Goal: Task Accomplishment & Management: Manage account settings

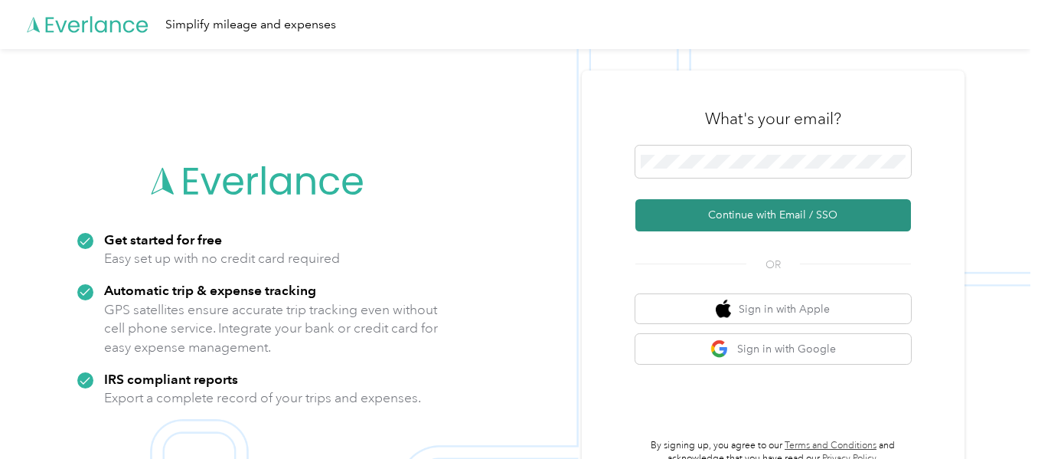
click at [778, 215] on button "Continue with Email / SSO" at bounding box center [773, 215] width 276 height 32
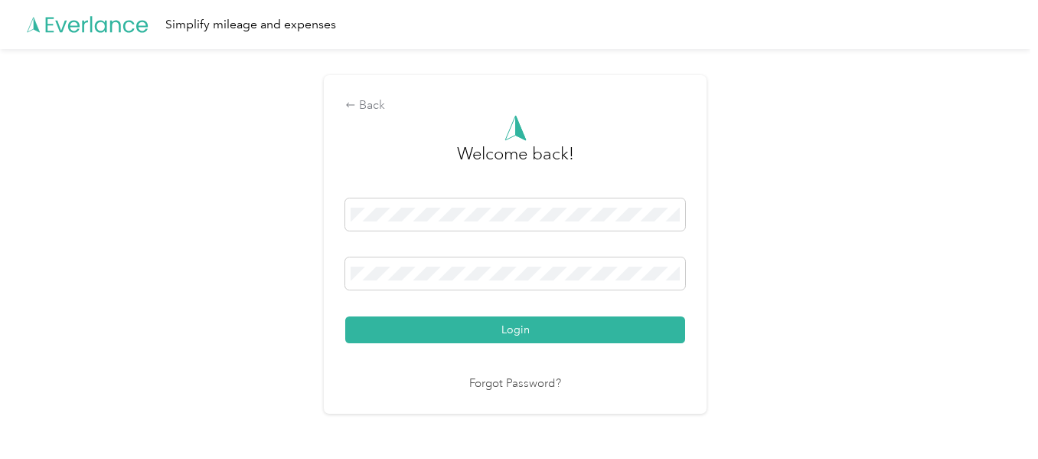
click at [345, 316] on button "Login" at bounding box center [515, 329] width 340 height 27
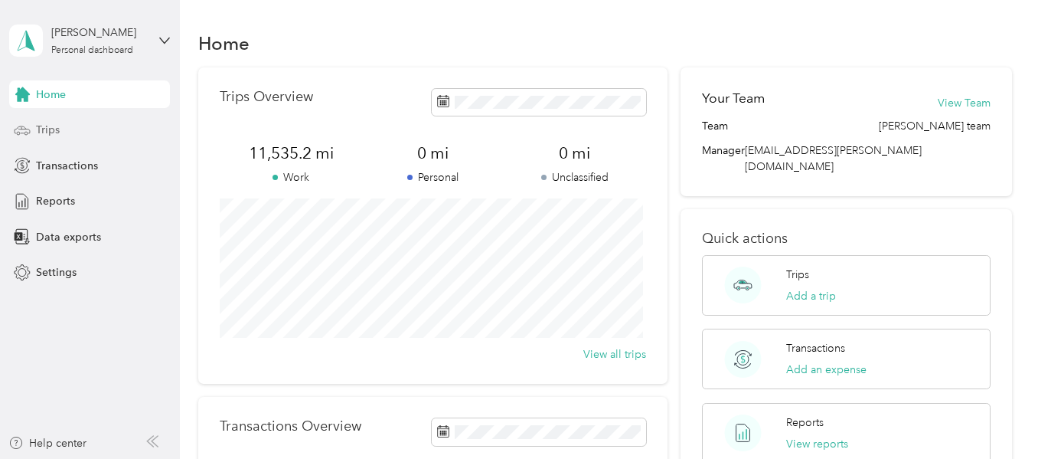
click at [57, 133] on span "Trips" at bounding box center [48, 130] width 24 height 16
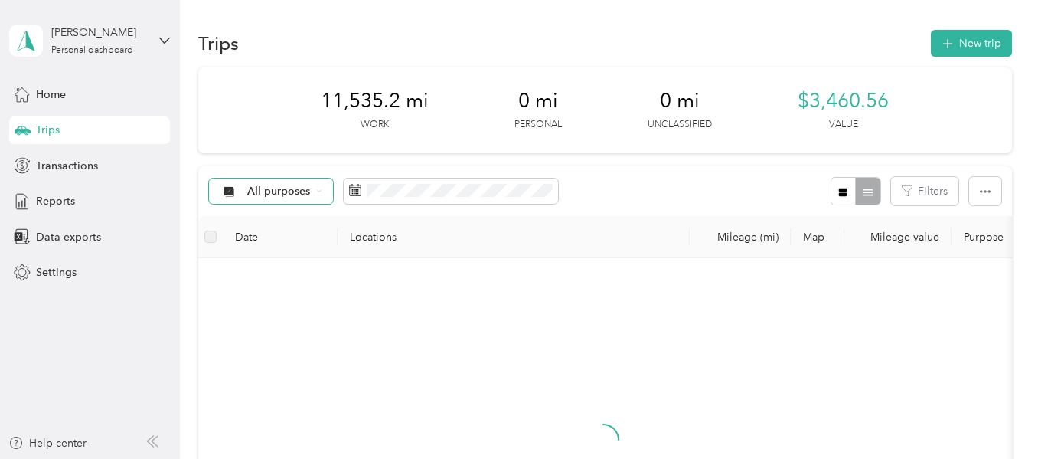
click at [278, 186] on span "All purposes" at bounding box center [279, 191] width 64 height 11
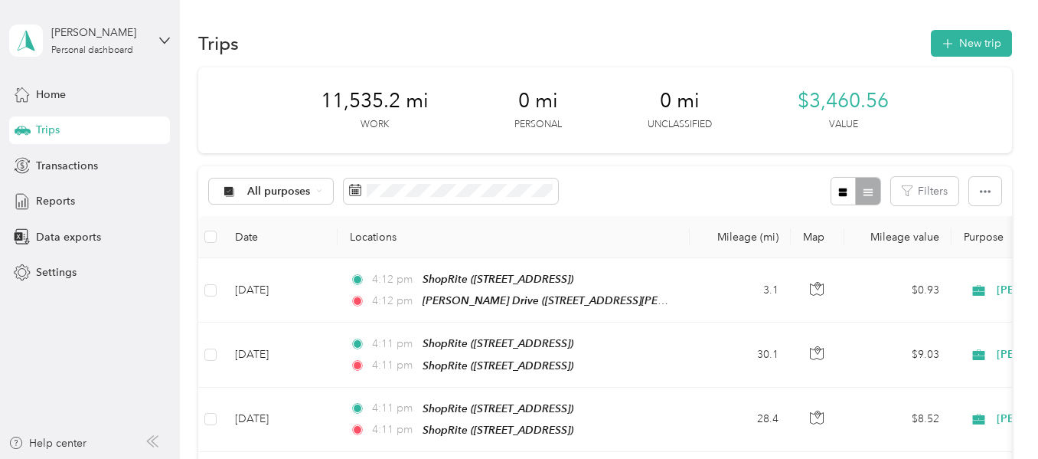
click at [273, 270] on span "[PERSON_NAME]" at bounding box center [292, 265] width 90 height 16
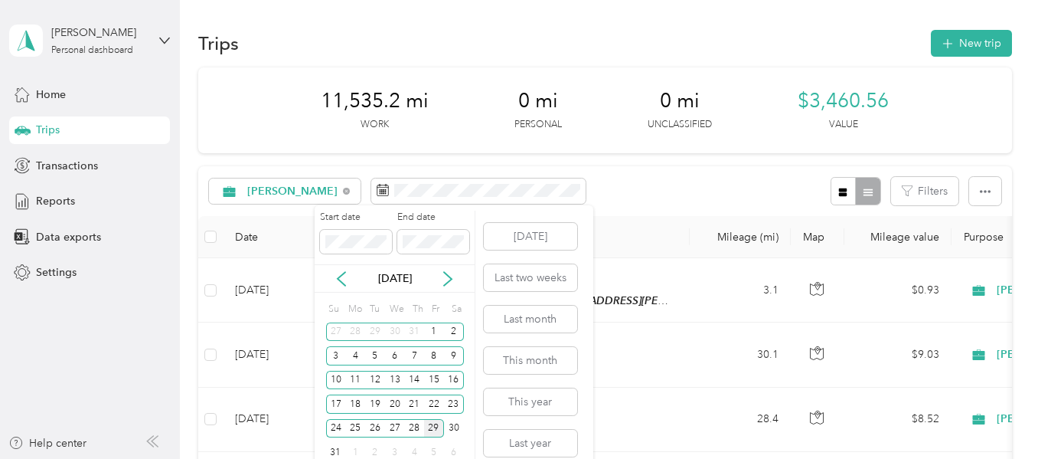
click at [437, 423] on div "29" at bounding box center [434, 428] width 20 height 19
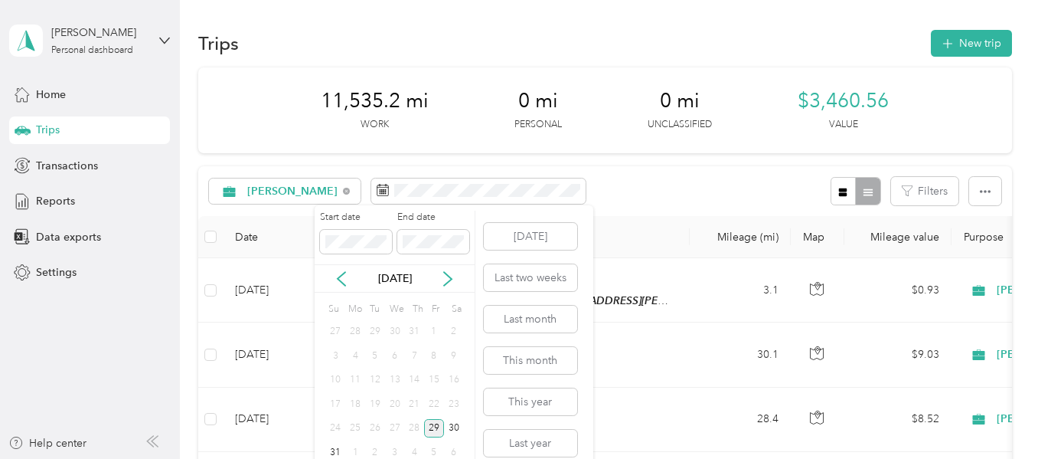
click at [437, 423] on div "29" at bounding box center [434, 428] width 20 height 19
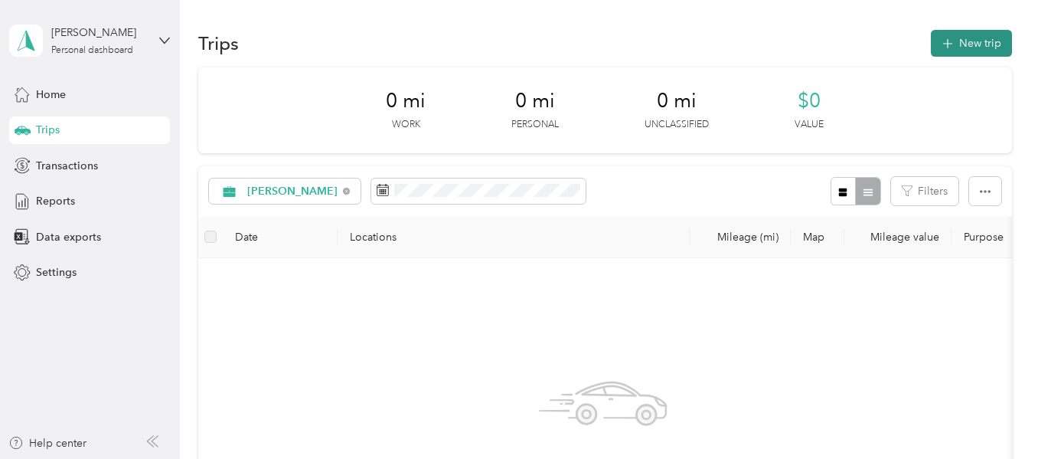
click at [943, 38] on icon "button" at bounding box center [948, 44] width 18 height 18
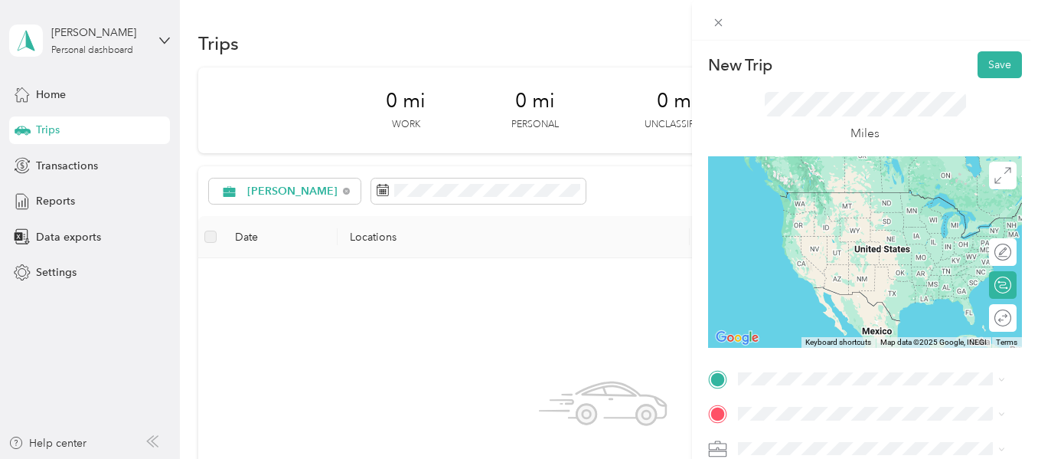
click at [870, 212] on span "[STREET_ADDRESS][PERSON_NAME][US_STATE]" at bounding box center [858, 221] width 182 height 29
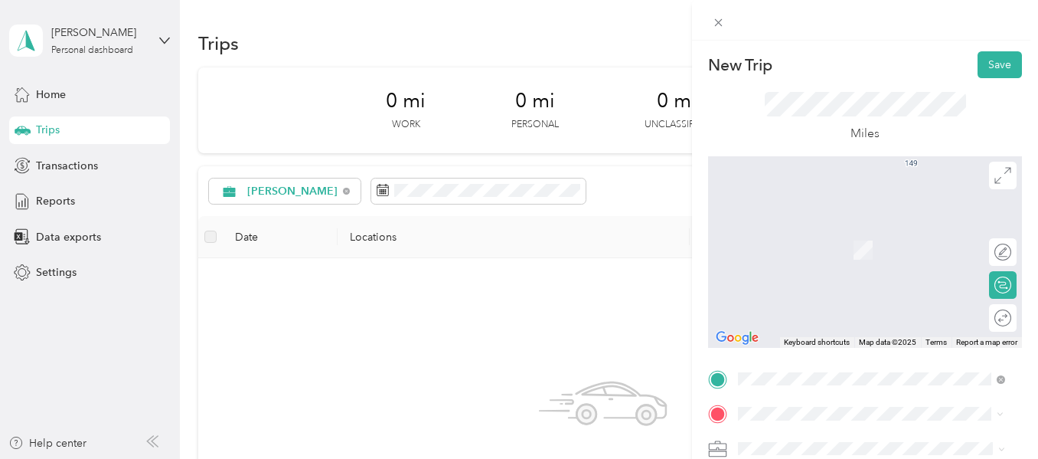
click at [866, 257] on div "TEAM ShopRite [STREET_ADDRESS]" at bounding box center [816, 244] width 99 height 38
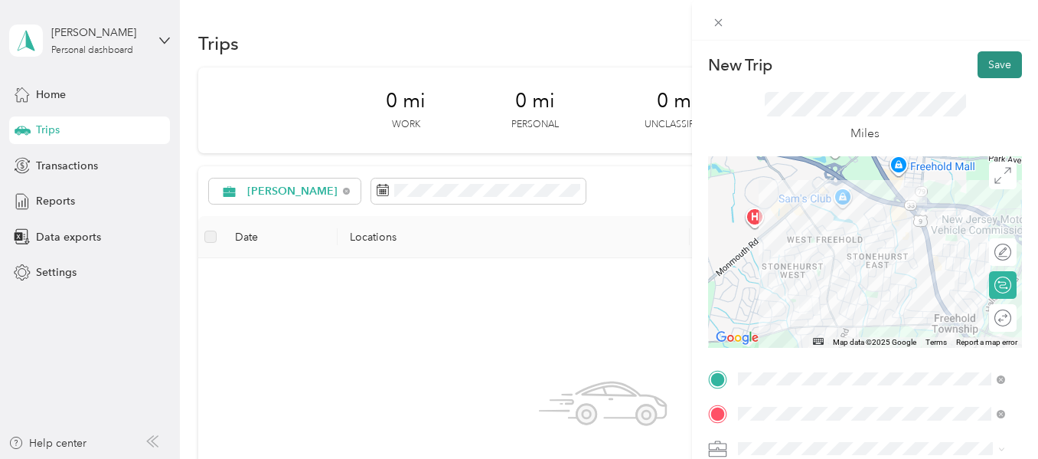
click at [989, 68] on button "Save" at bounding box center [1000, 64] width 44 height 27
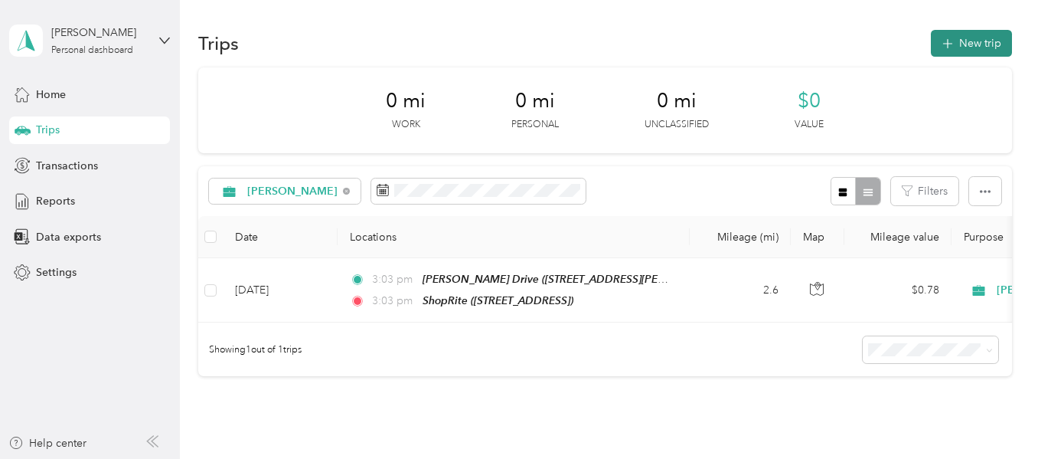
click at [960, 40] on button "New trip" at bounding box center [971, 43] width 81 height 27
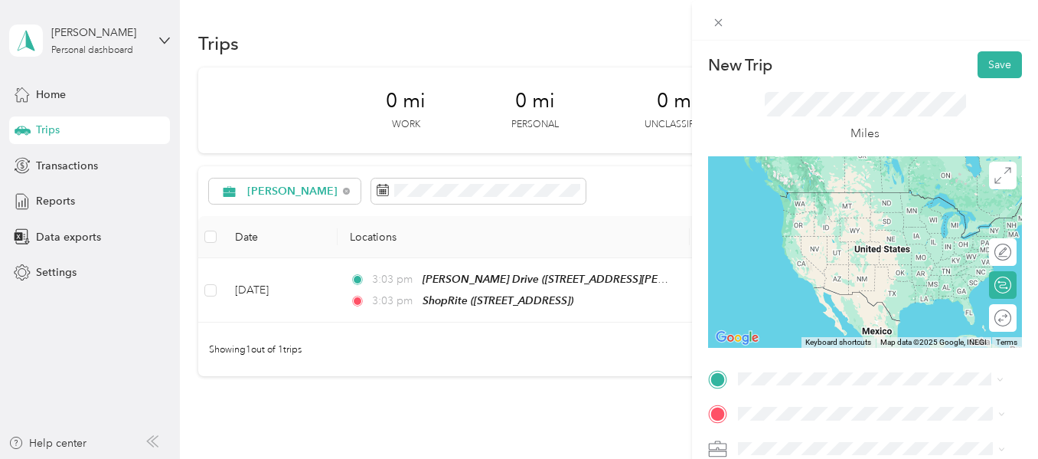
click at [866, 221] on div "TEAM ShopRite [STREET_ADDRESS]" at bounding box center [816, 210] width 99 height 38
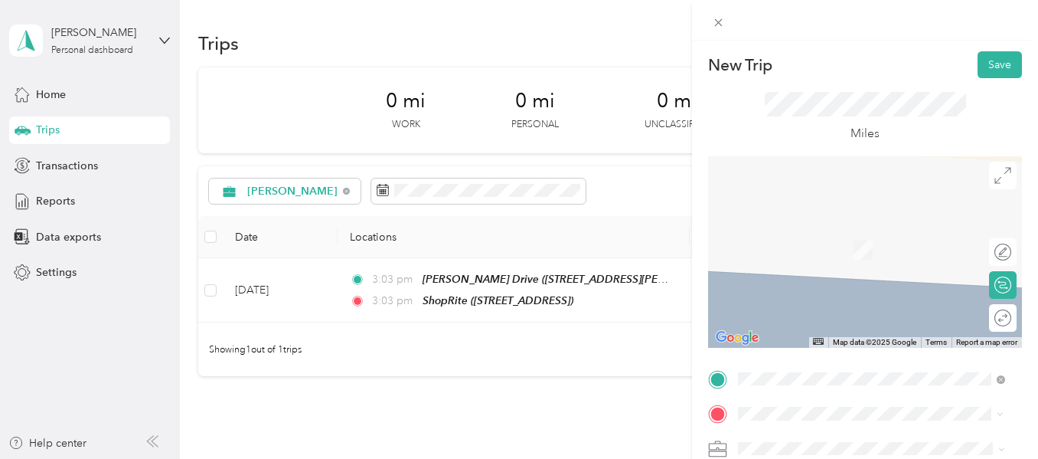
click at [841, 263] on div "TEAM ShopRite [STREET_ADDRESS]" at bounding box center [816, 245] width 99 height 38
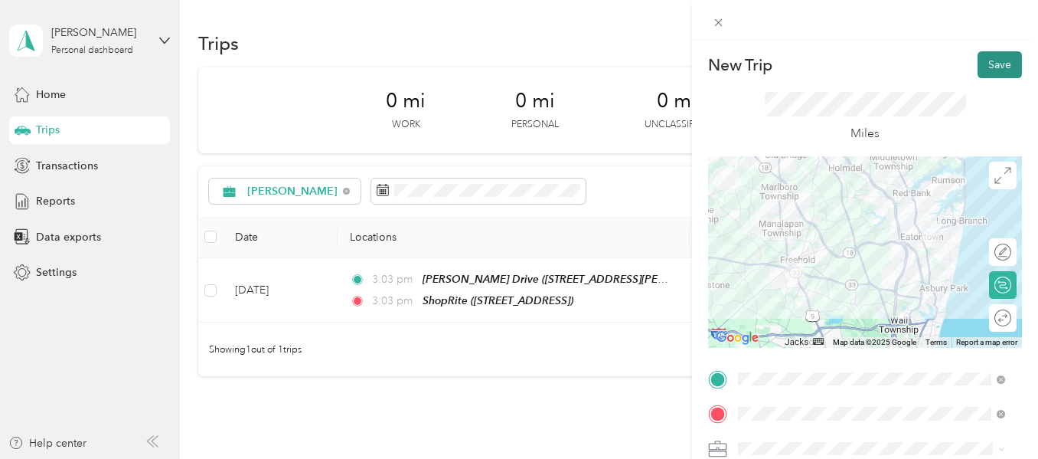
click at [978, 60] on button "Save" at bounding box center [1000, 64] width 44 height 27
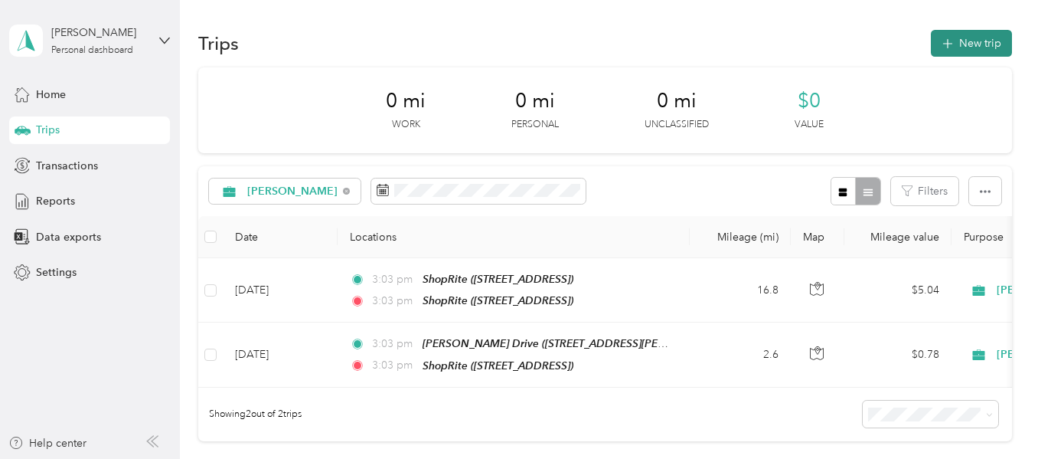
click at [975, 42] on button "New trip" at bounding box center [971, 43] width 81 height 27
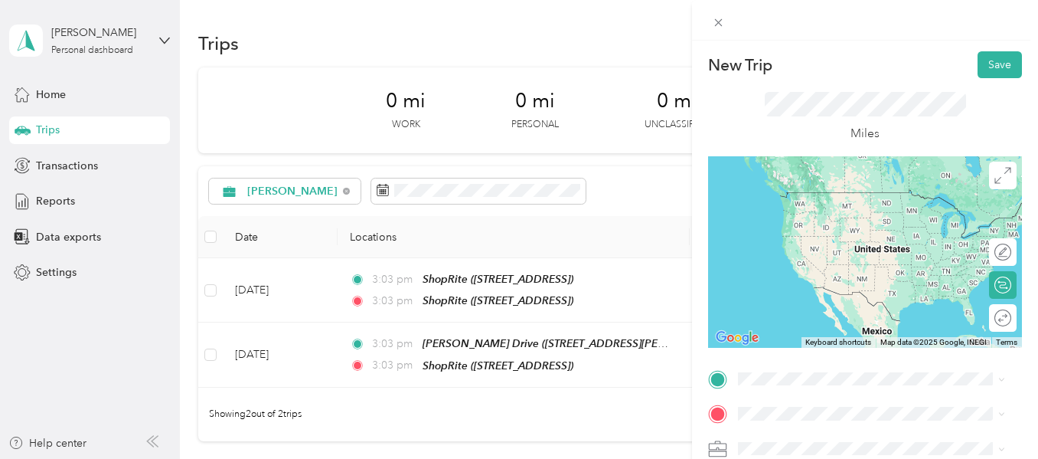
click at [851, 223] on div "TEAM ShopRite [STREET_ADDRESS]" at bounding box center [816, 204] width 99 height 38
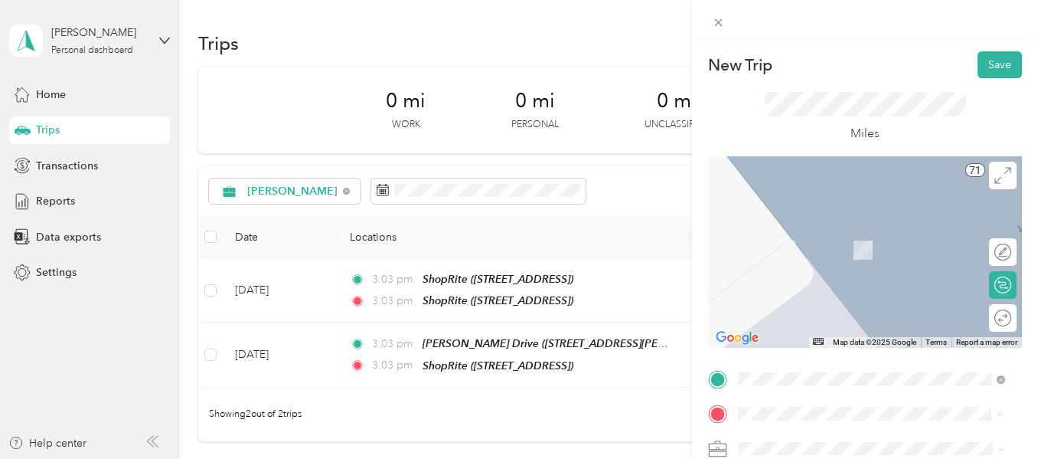
click at [866, 260] on div "TEAM ShopRite [STREET_ADDRESS]" at bounding box center [816, 245] width 99 height 38
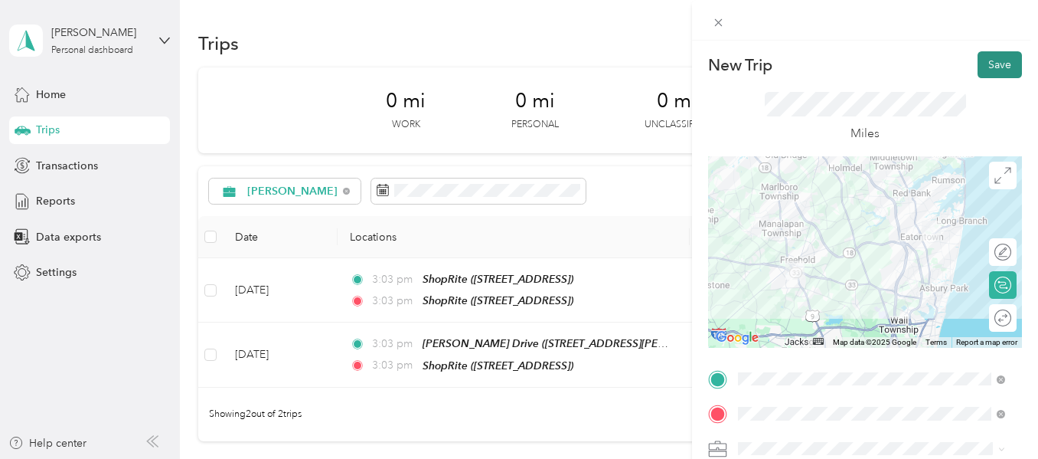
click at [984, 68] on button "Save" at bounding box center [1000, 64] width 44 height 27
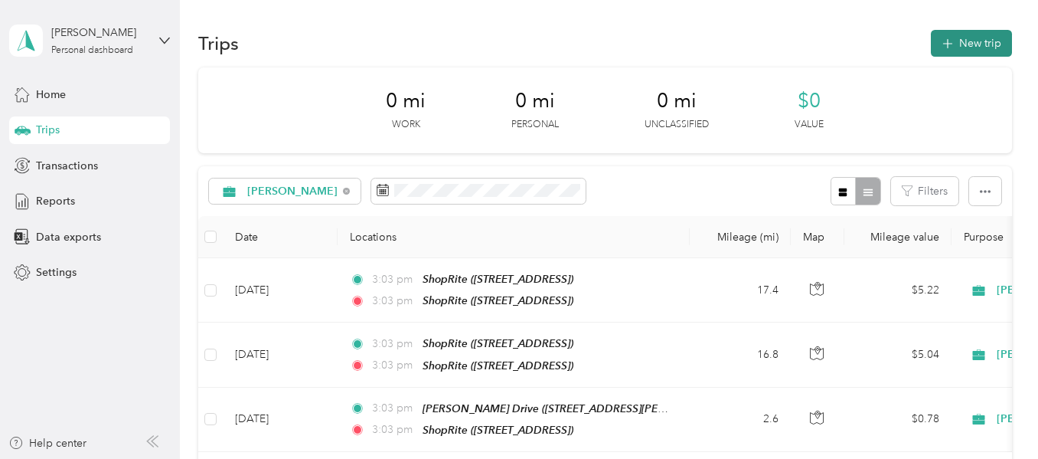
click at [968, 37] on button "New trip" at bounding box center [971, 43] width 81 height 27
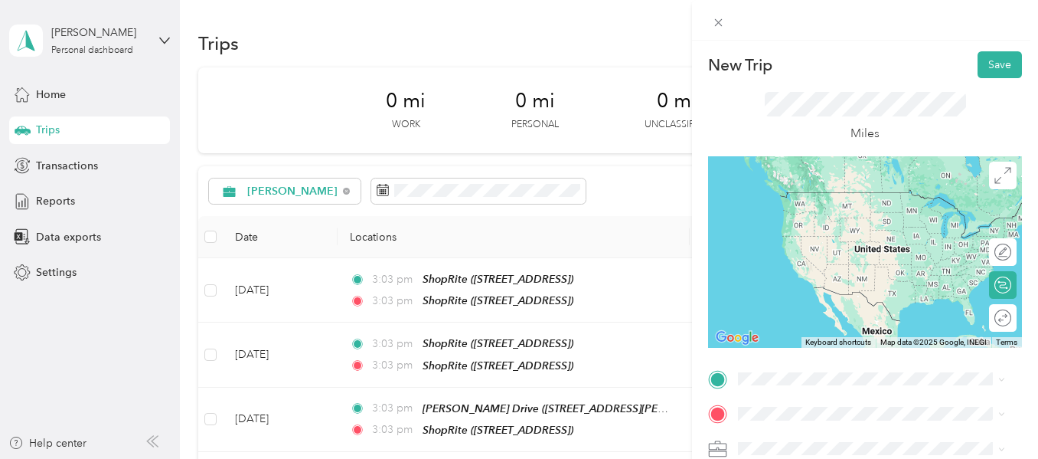
click at [859, 221] on div "TEAM ShopRite [STREET_ADDRESS]" at bounding box center [816, 202] width 99 height 38
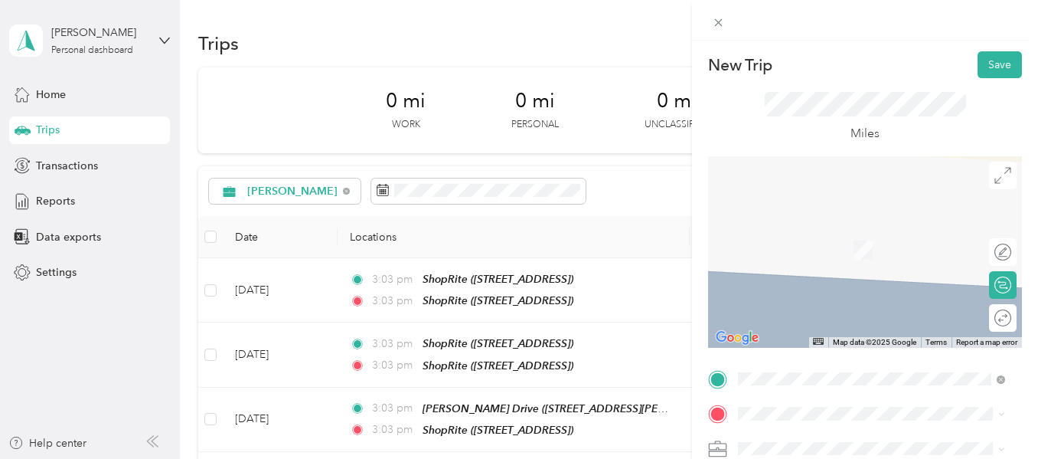
click at [845, 258] on div "[PERSON_NAME] Drive [STREET_ADDRESS][PERSON_NAME][US_STATE]" at bounding box center [884, 245] width 234 height 48
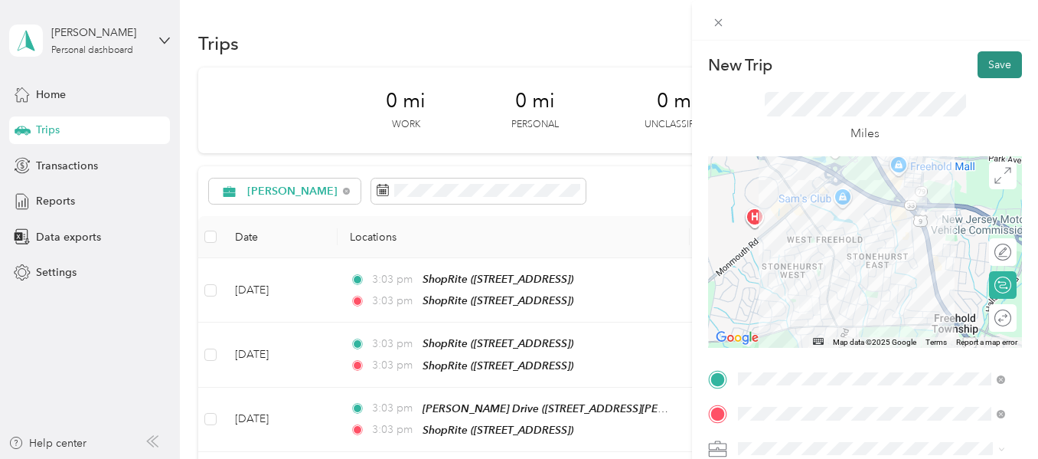
click at [988, 65] on button "Save" at bounding box center [1000, 64] width 44 height 27
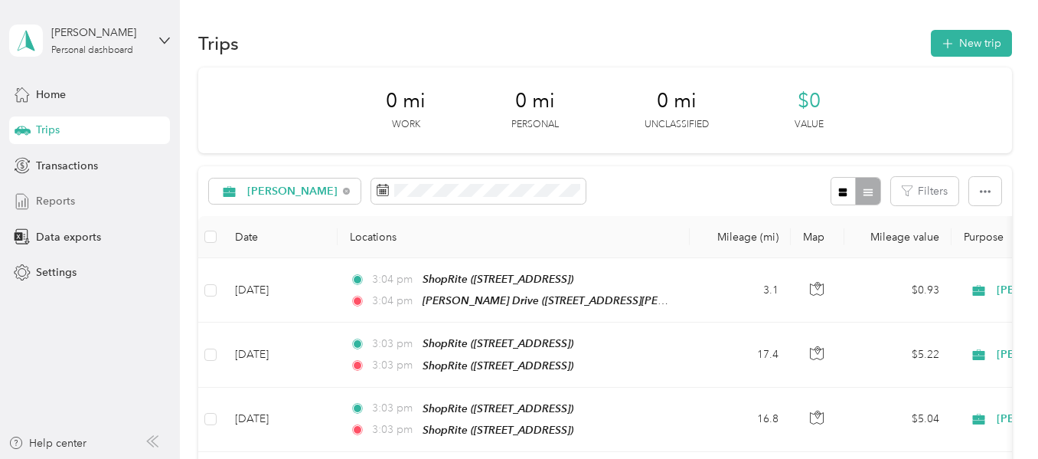
click at [76, 194] on div "Reports" at bounding box center [89, 202] width 161 height 28
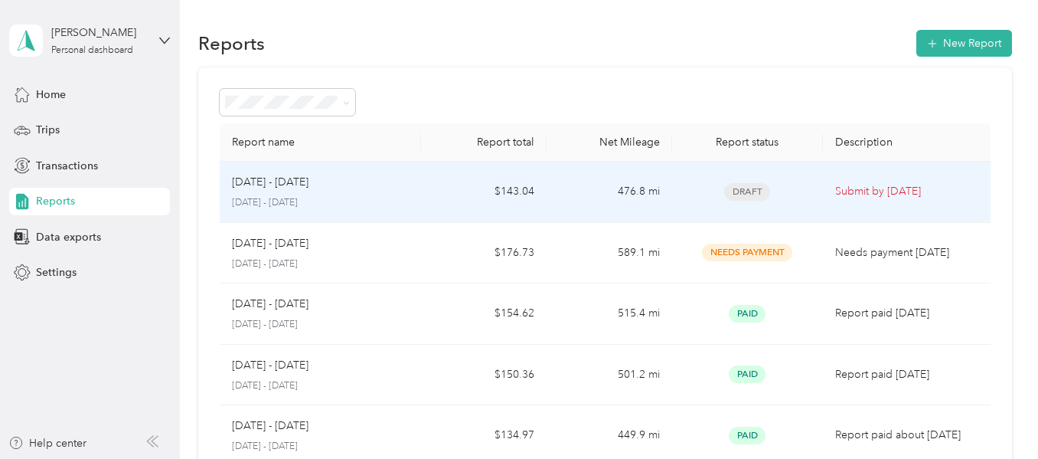
click at [640, 191] on td "476.8 mi" at bounding box center [610, 192] width 126 height 61
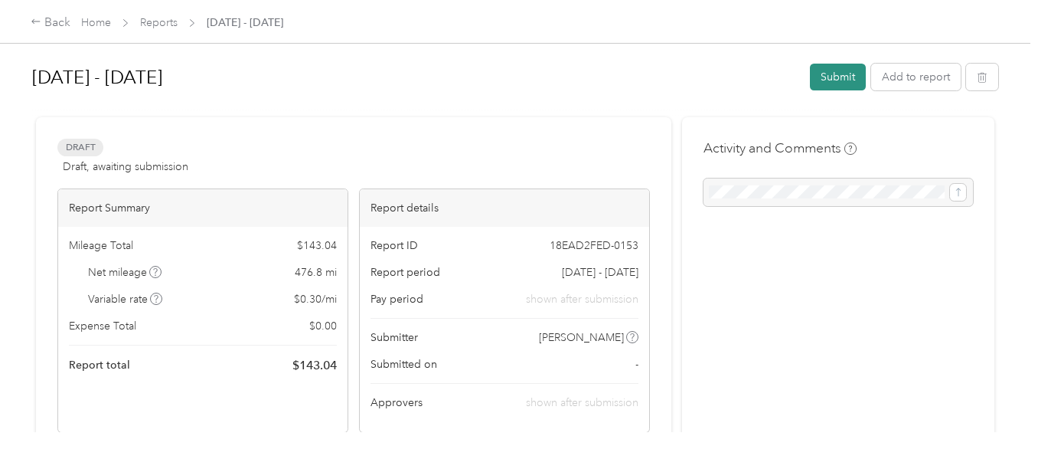
click at [837, 77] on button "Submit" at bounding box center [838, 77] width 56 height 27
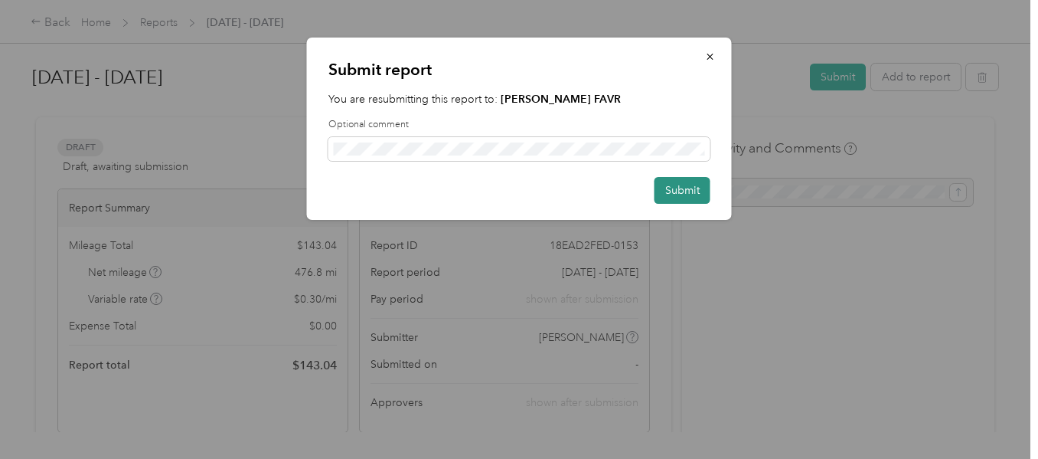
click at [684, 191] on button "Submit" at bounding box center [683, 190] width 56 height 27
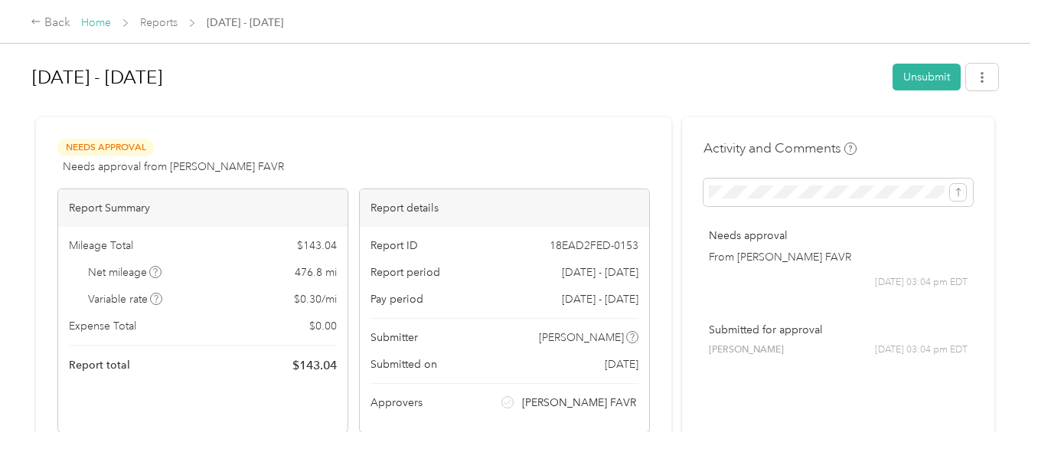
click at [95, 18] on link "Home" at bounding box center [96, 22] width 30 height 13
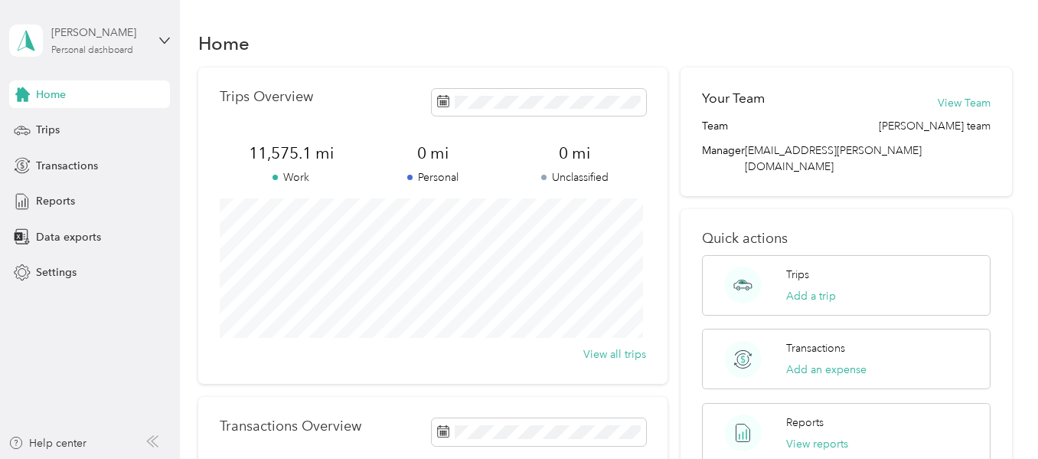
click at [83, 49] on div "Personal dashboard" at bounding box center [92, 50] width 82 height 9
click at [64, 119] on div "Log out" at bounding box center [52, 117] width 59 height 16
